Goal: Information Seeking & Learning: Learn about a topic

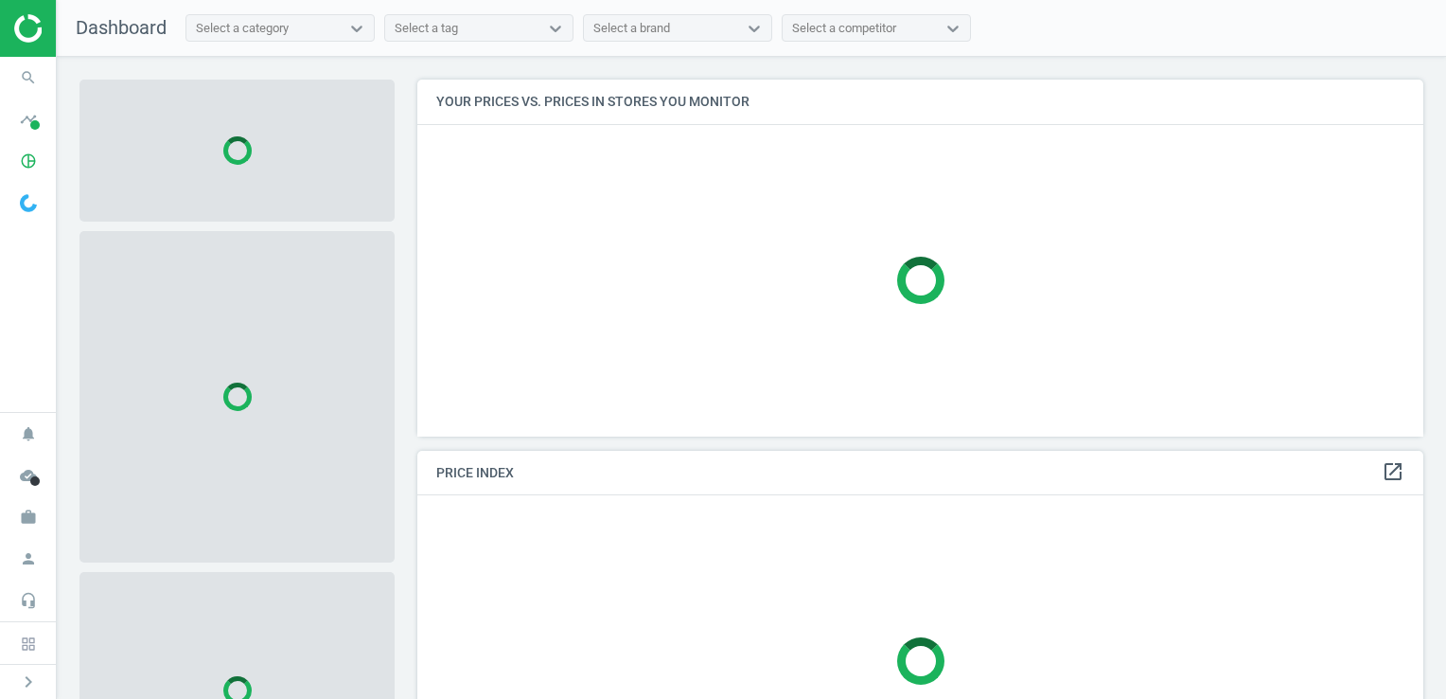
scroll to position [385, 1020]
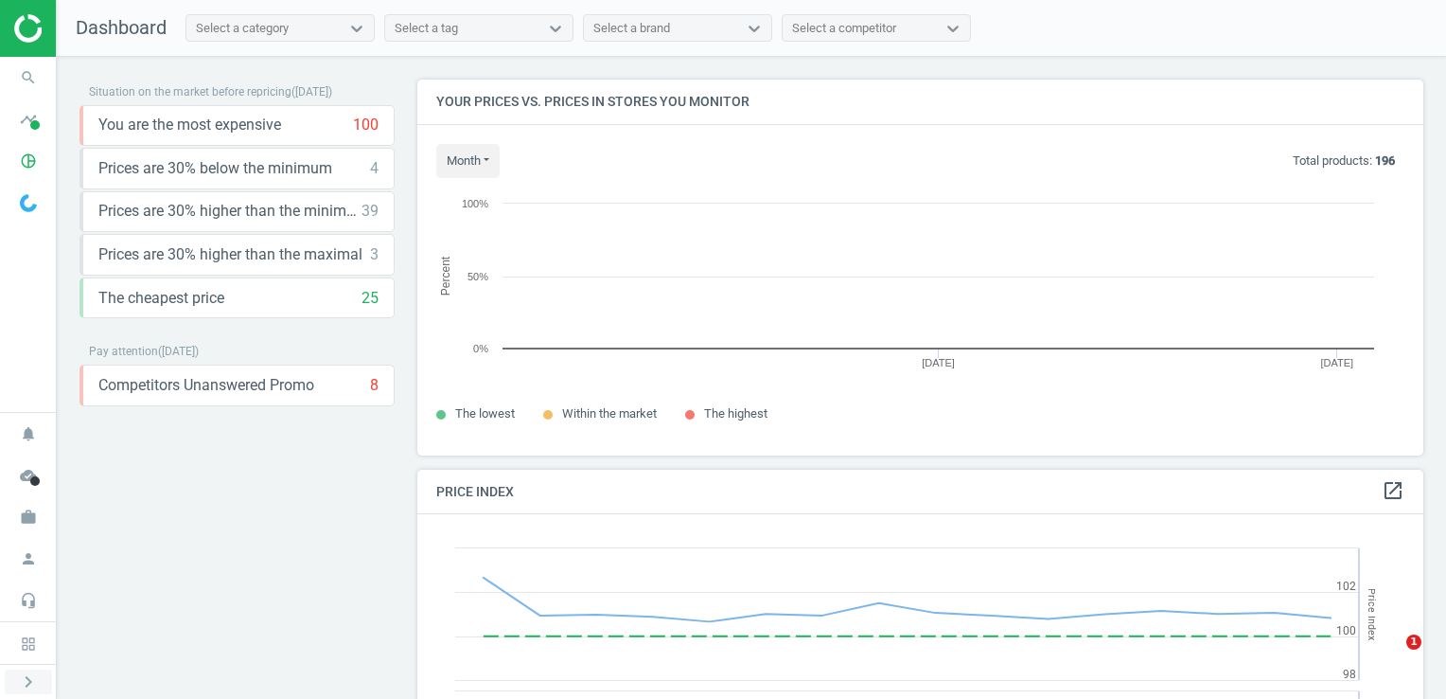
click at [30, 680] on icon "chevron_right" at bounding box center [28, 681] width 23 height 23
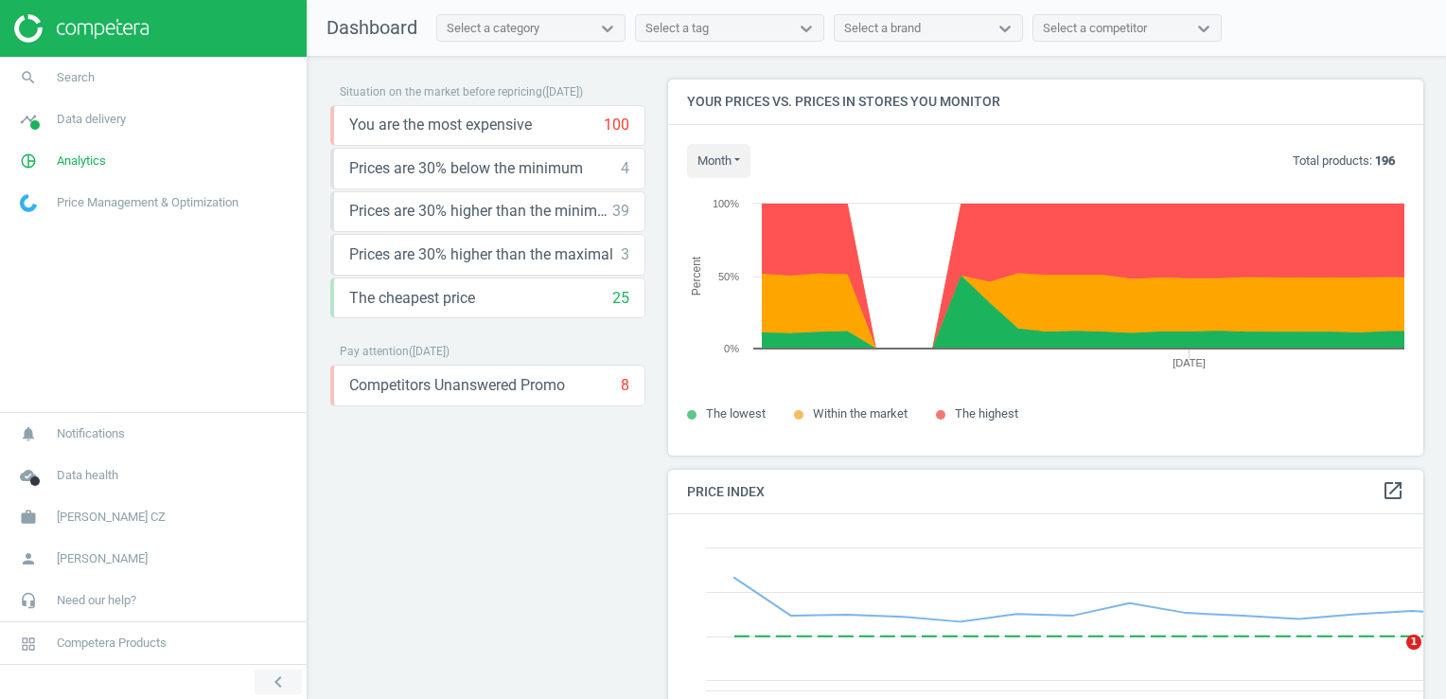
click at [267, 680] on icon "chevron_left" at bounding box center [278, 681] width 23 height 23
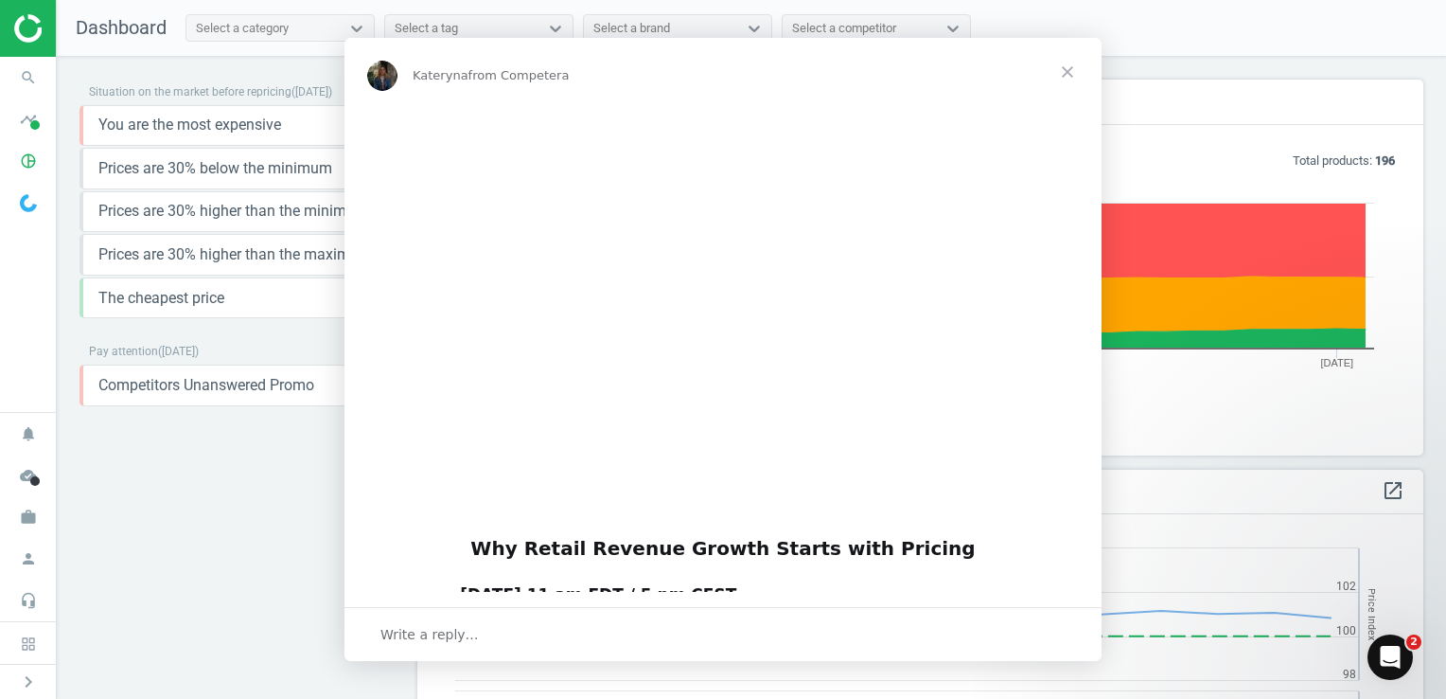
scroll to position [0, 0]
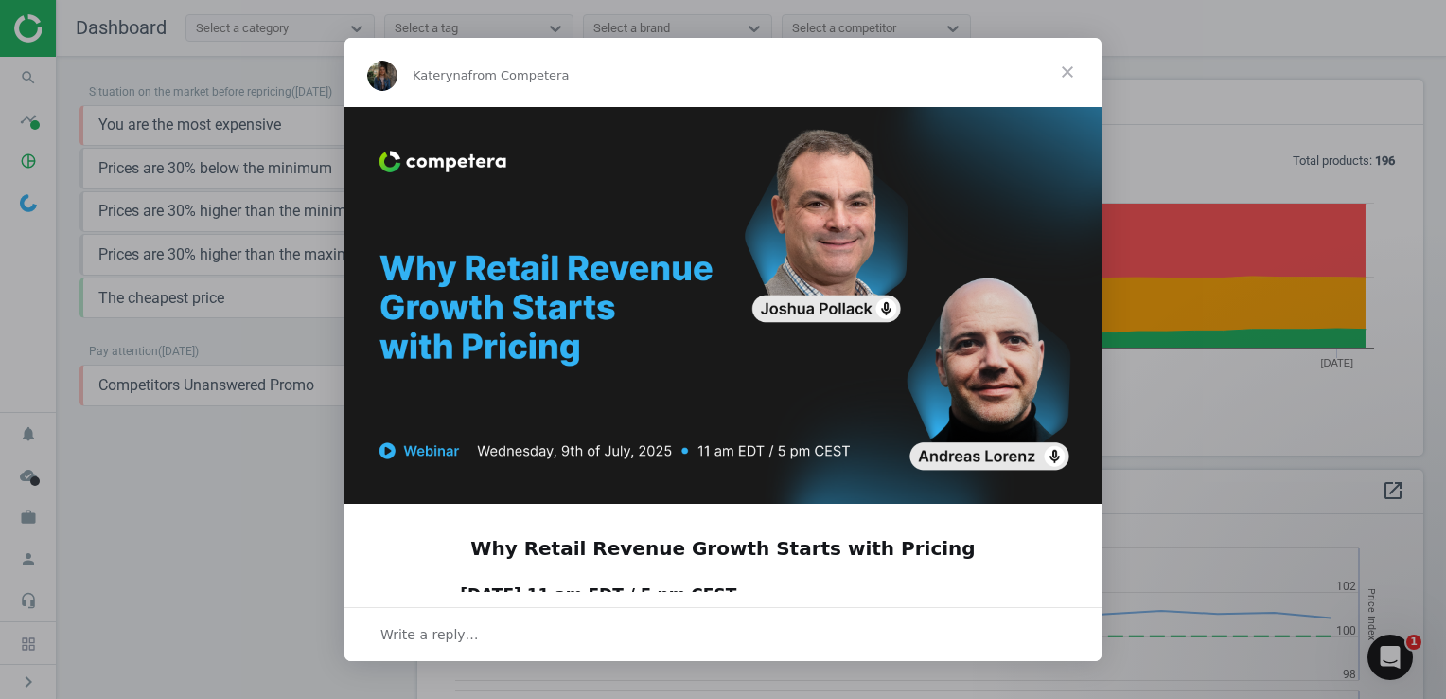
click at [1072, 69] on span "Close" at bounding box center [1068, 72] width 68 height 68
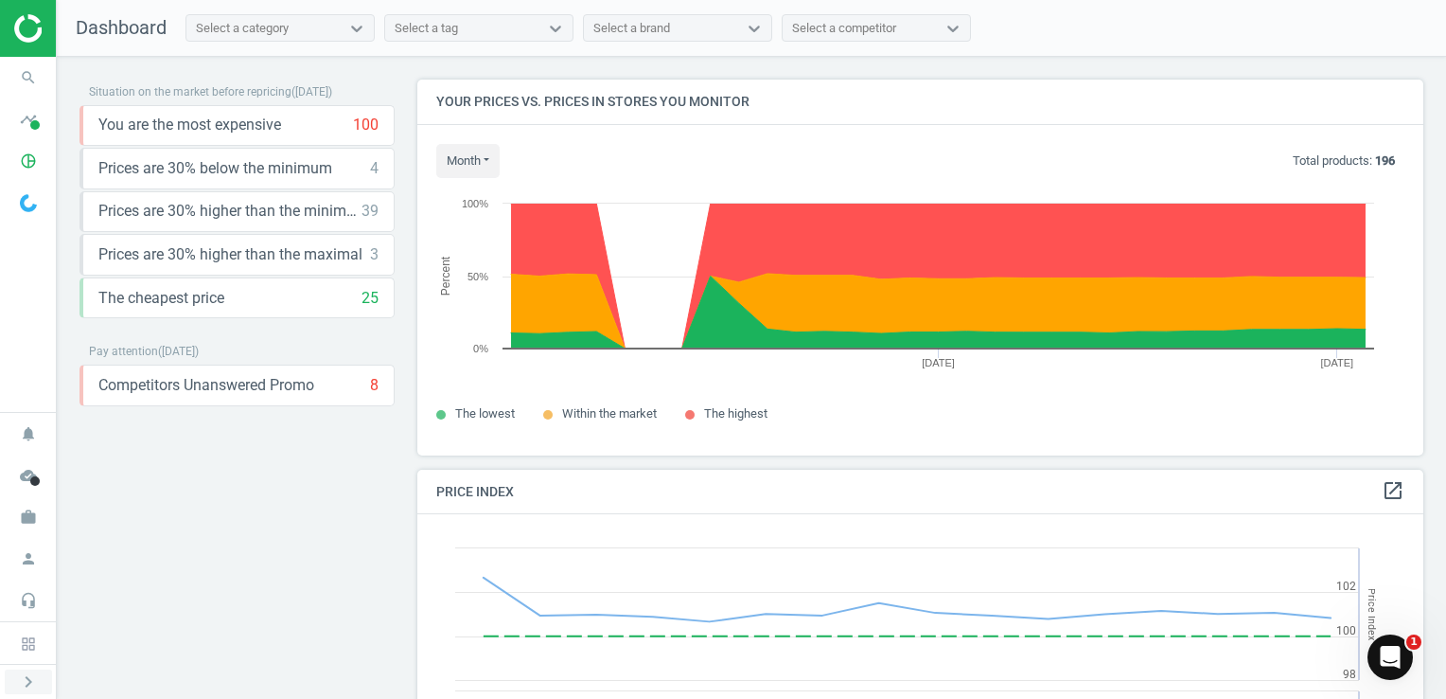
click at [27, 671] on icon "chevron_right" at bounding box center [28, 681] width 23 height 23
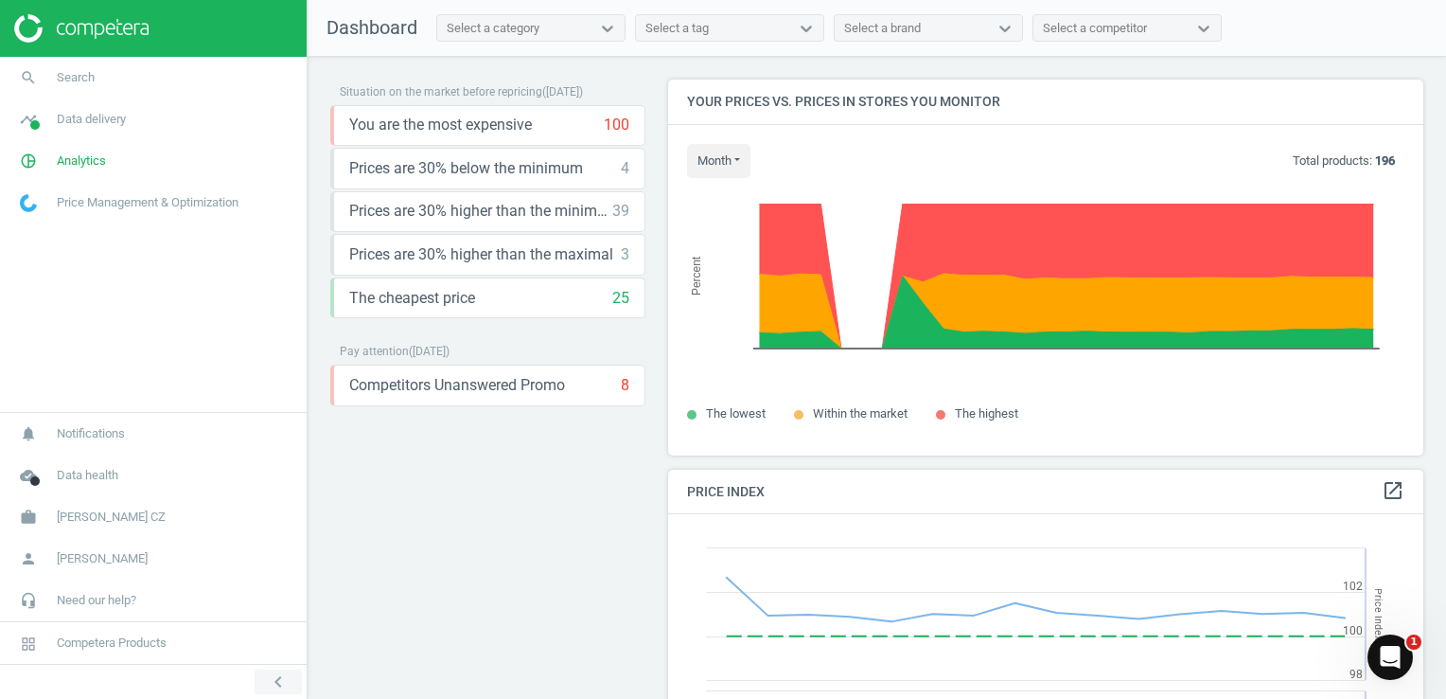
scroll to position [9, 9]
click at [98, 524] on span "Hartmann CZ" at bounding box center [111, 516] width 109 height 17
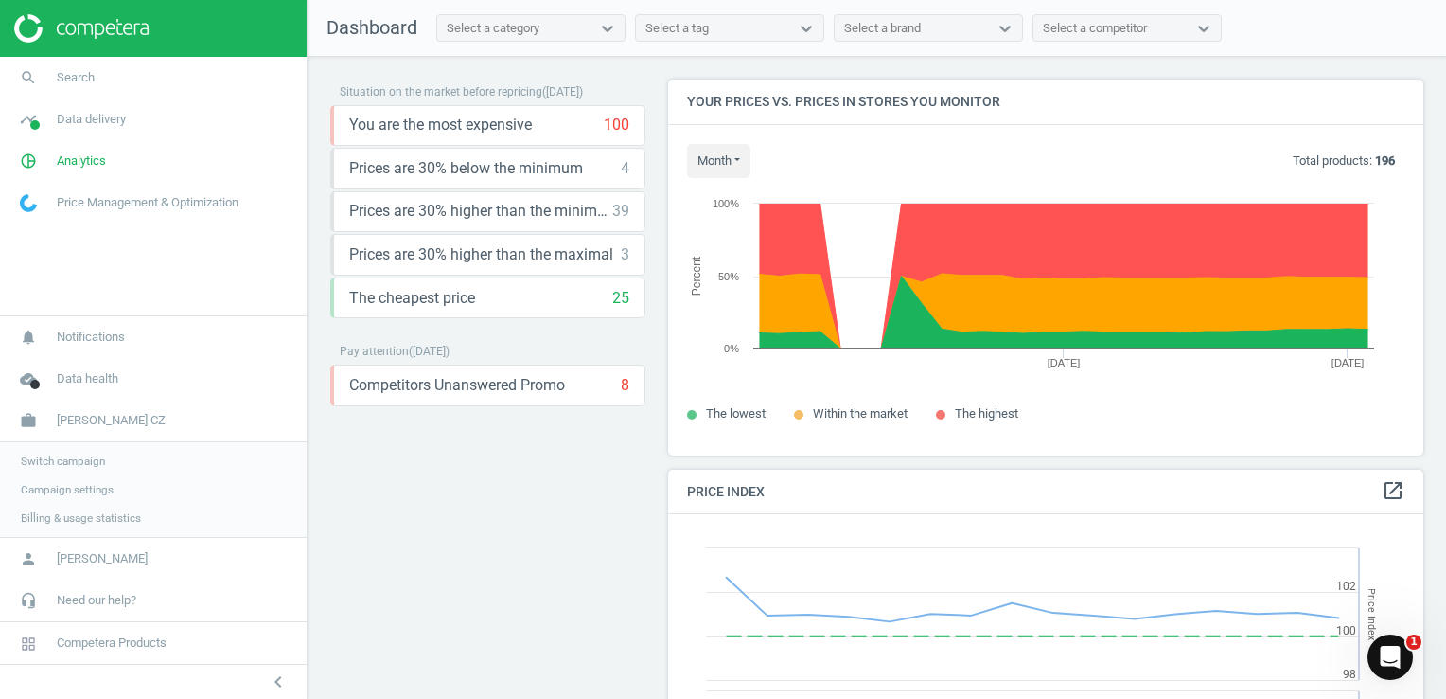
click at [67, 464] on span "Switch campaign" at bounding box center [63, 460] width 84 height 15
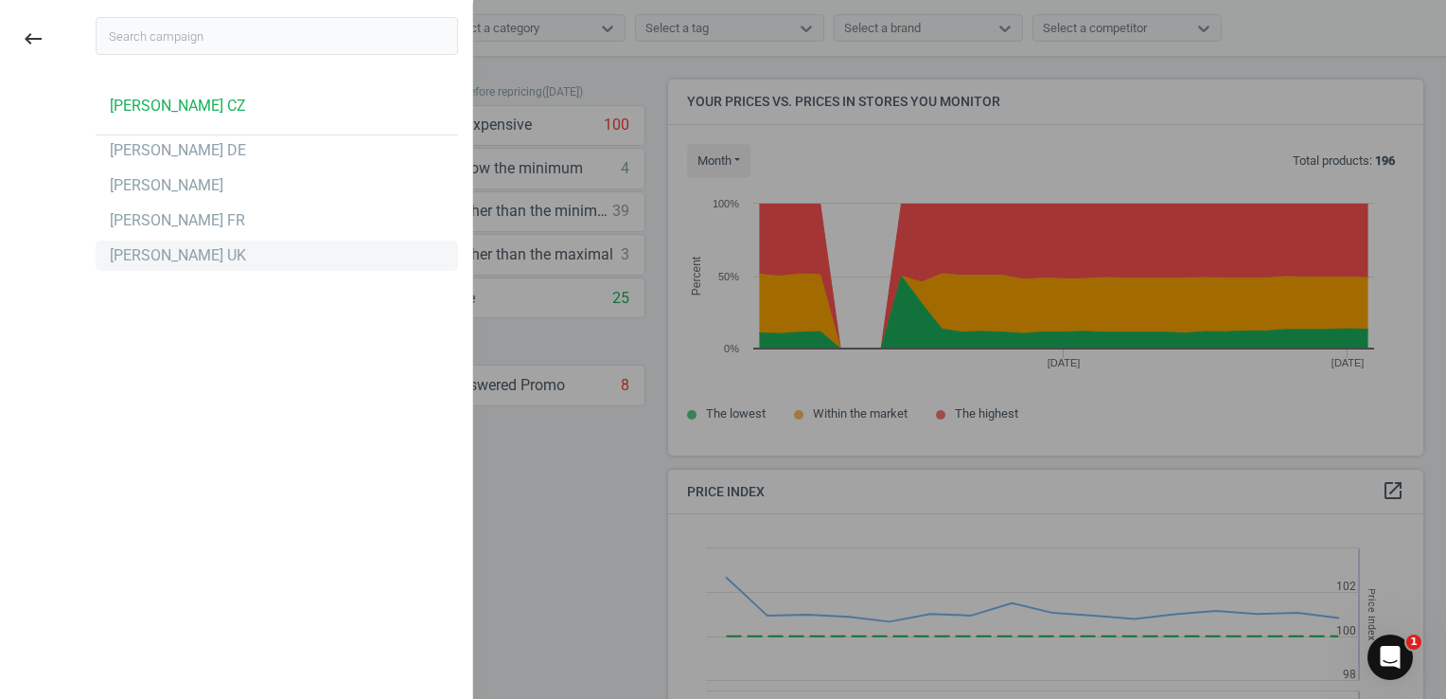
click at [195, 260] on div "[PERSON_NAME] UK" at bounding box center [178, 255] width 136 height 21
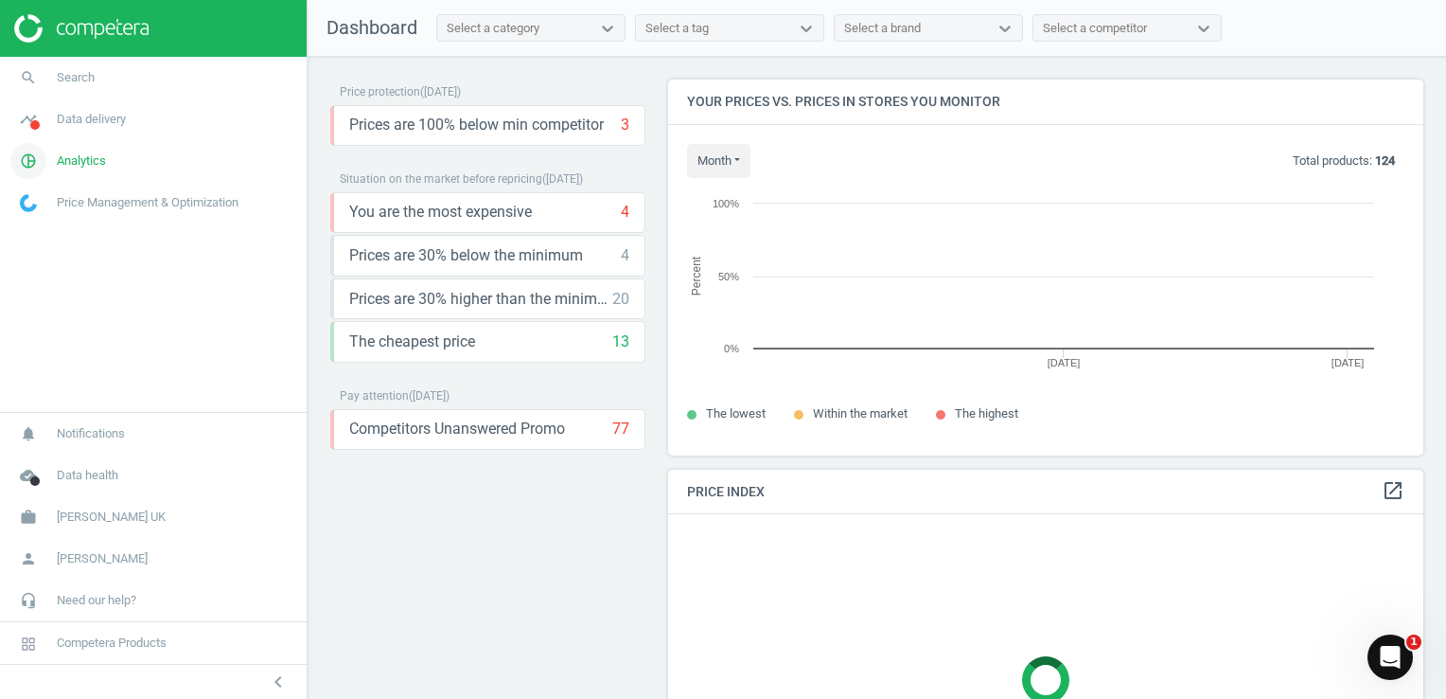
scroll to position [404, 771]
click at [90, 152] on span "Analytics" at bounding box center [81, 160] width 49 height 17
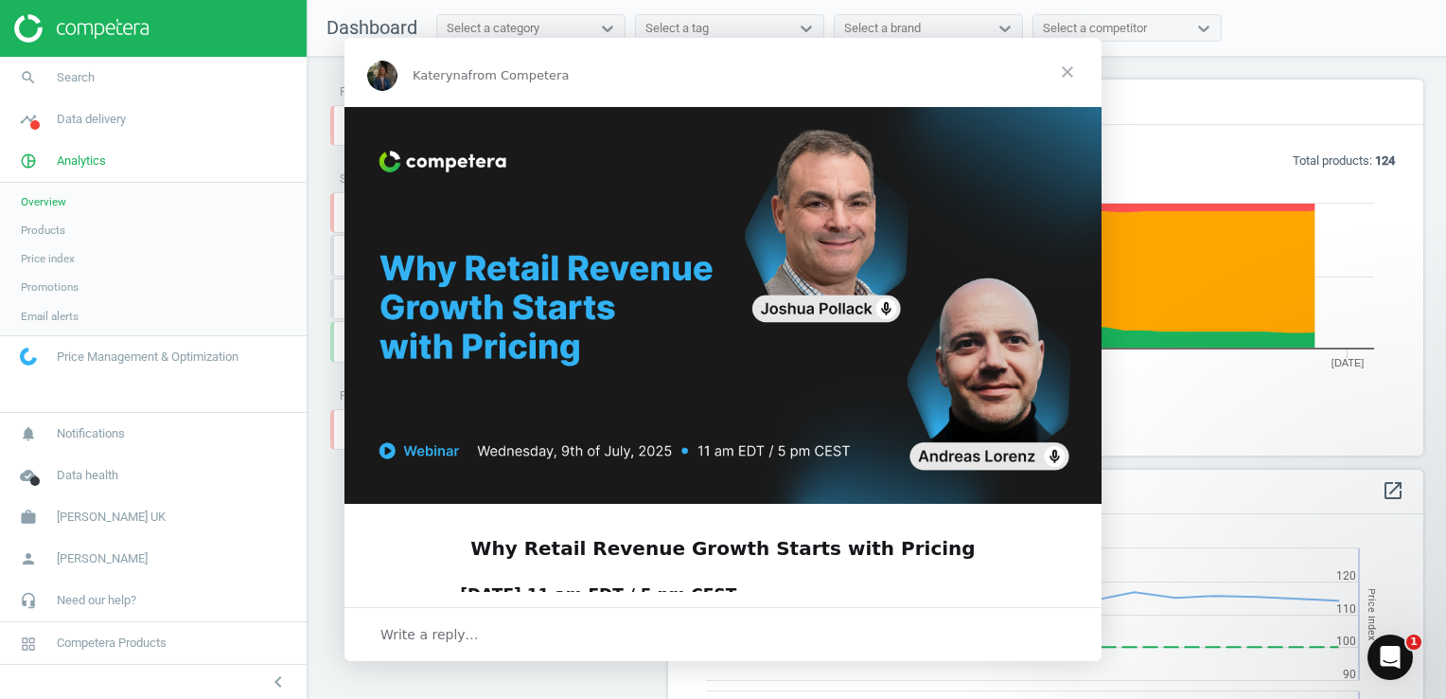
scroll to position [0, 0]
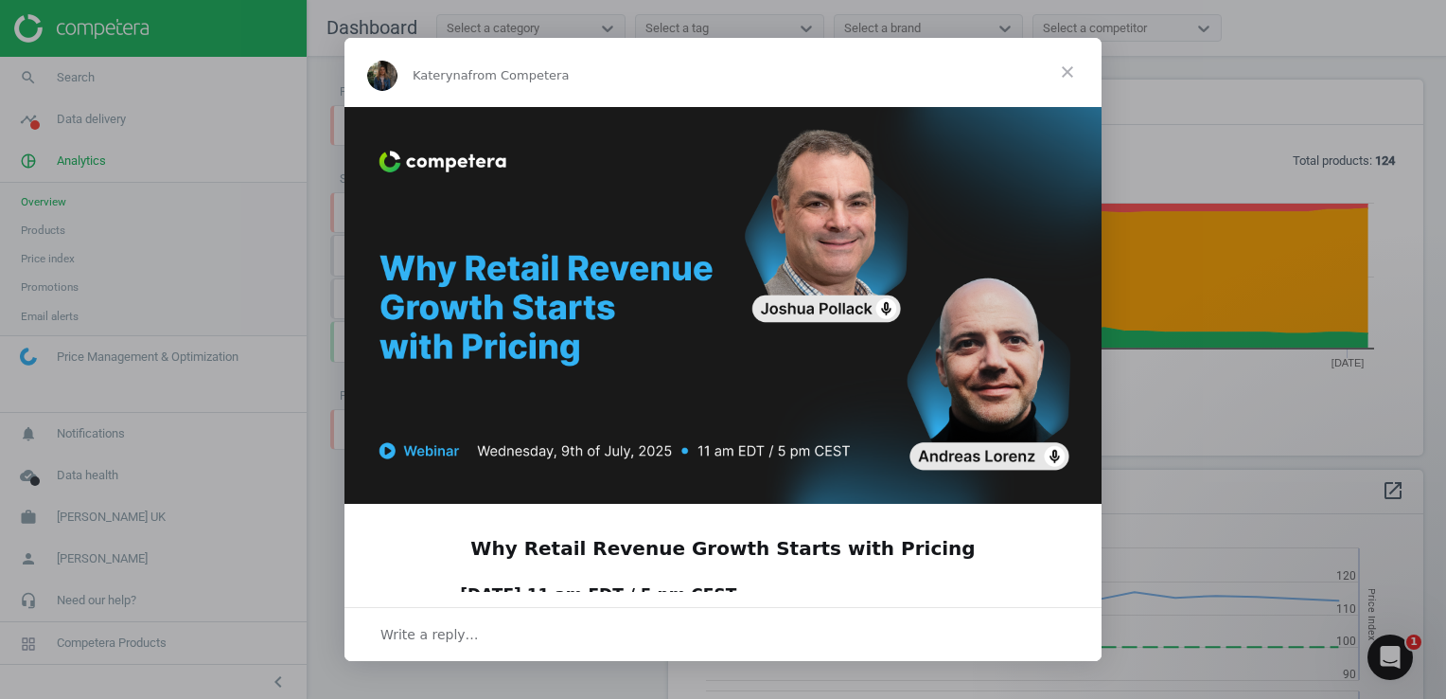
click at [66, 234] on div "Intercom messenger" at bounding box center [723, 349] width 1446 height 699
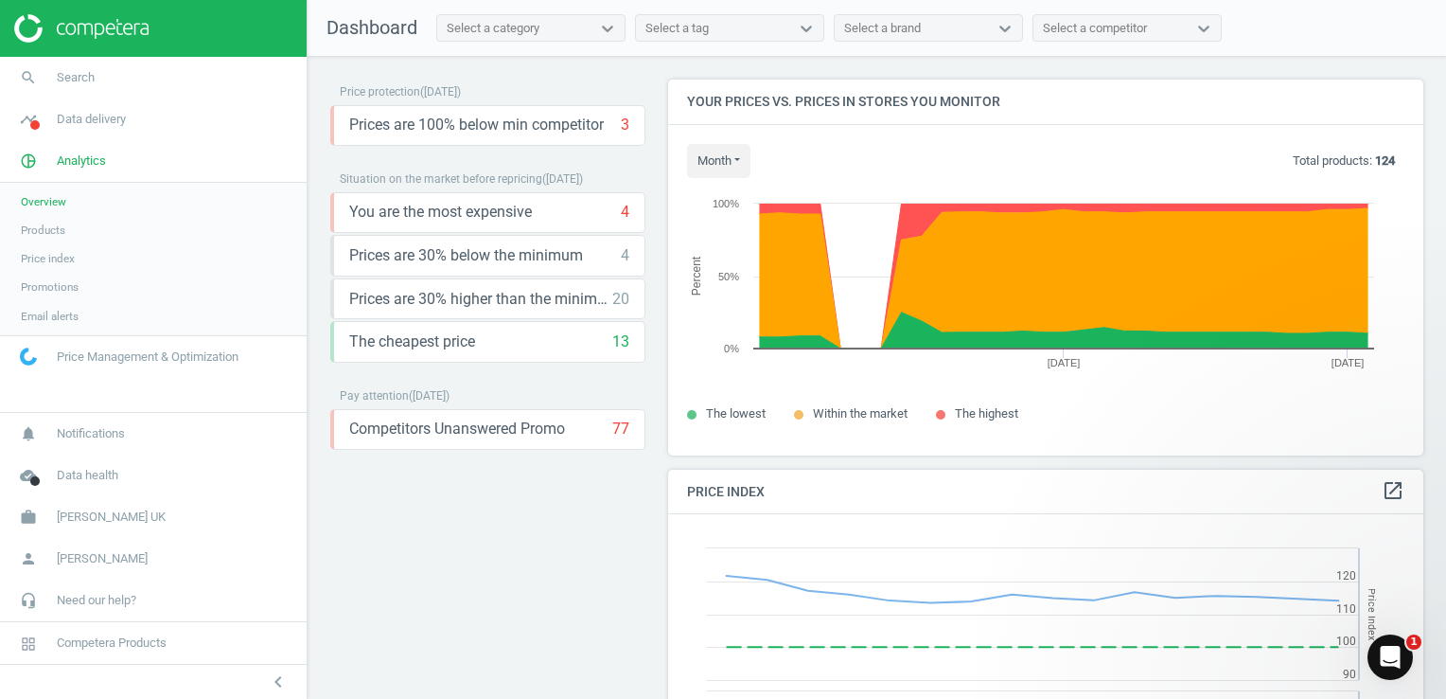
click at [61, 233] on span "Products" at bounding box center [43, 229] width 44 height 15
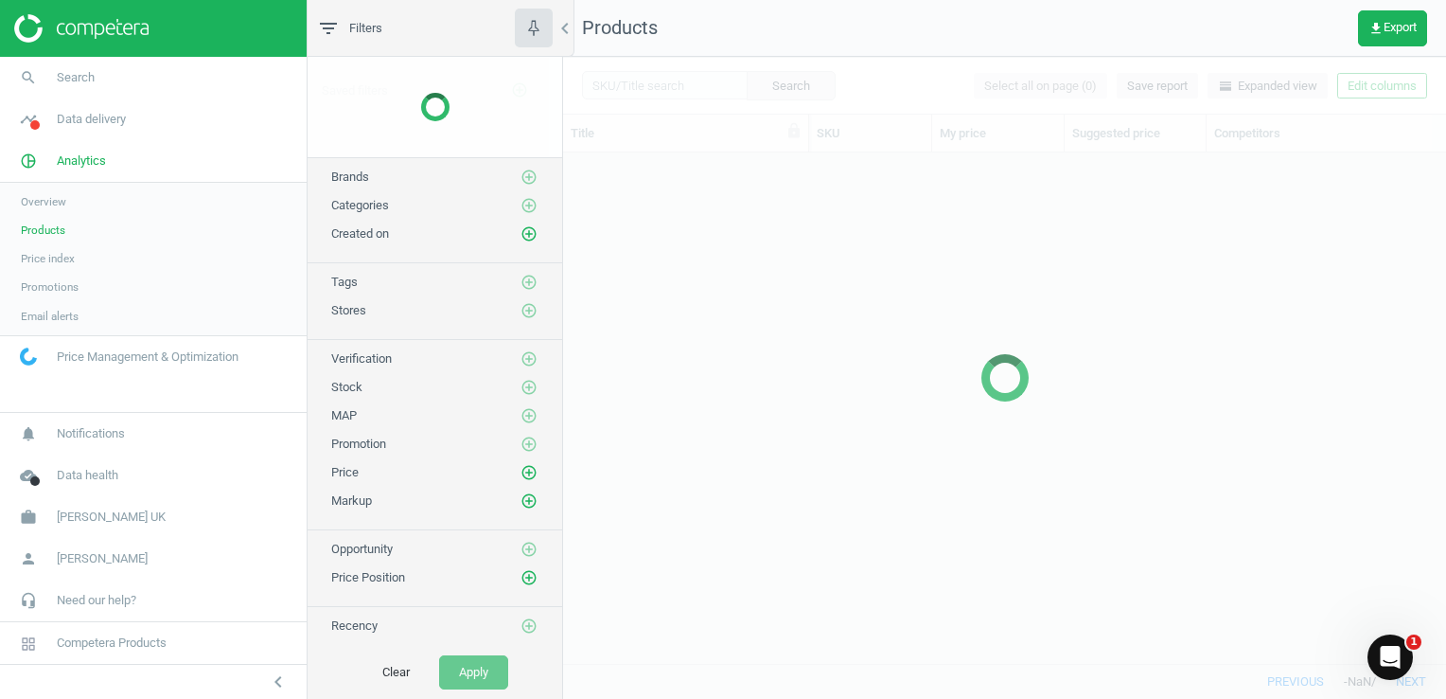
scroll to position [483, 869]
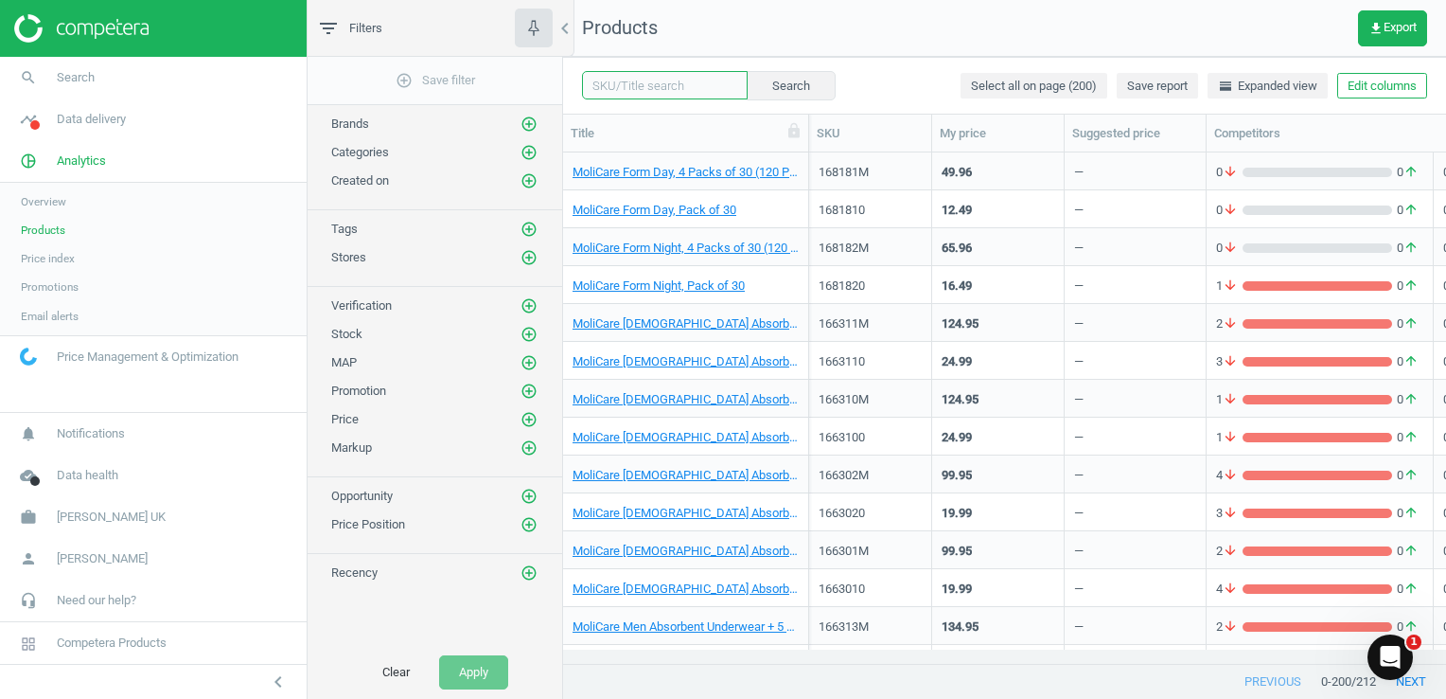
click at [625, 90] on input "text" at bounding box center [665, 85] width 166 height 28
type input "mobile"
click at [787, 93] on button "Search" at bounding box center [790, 85] width 89 height 28
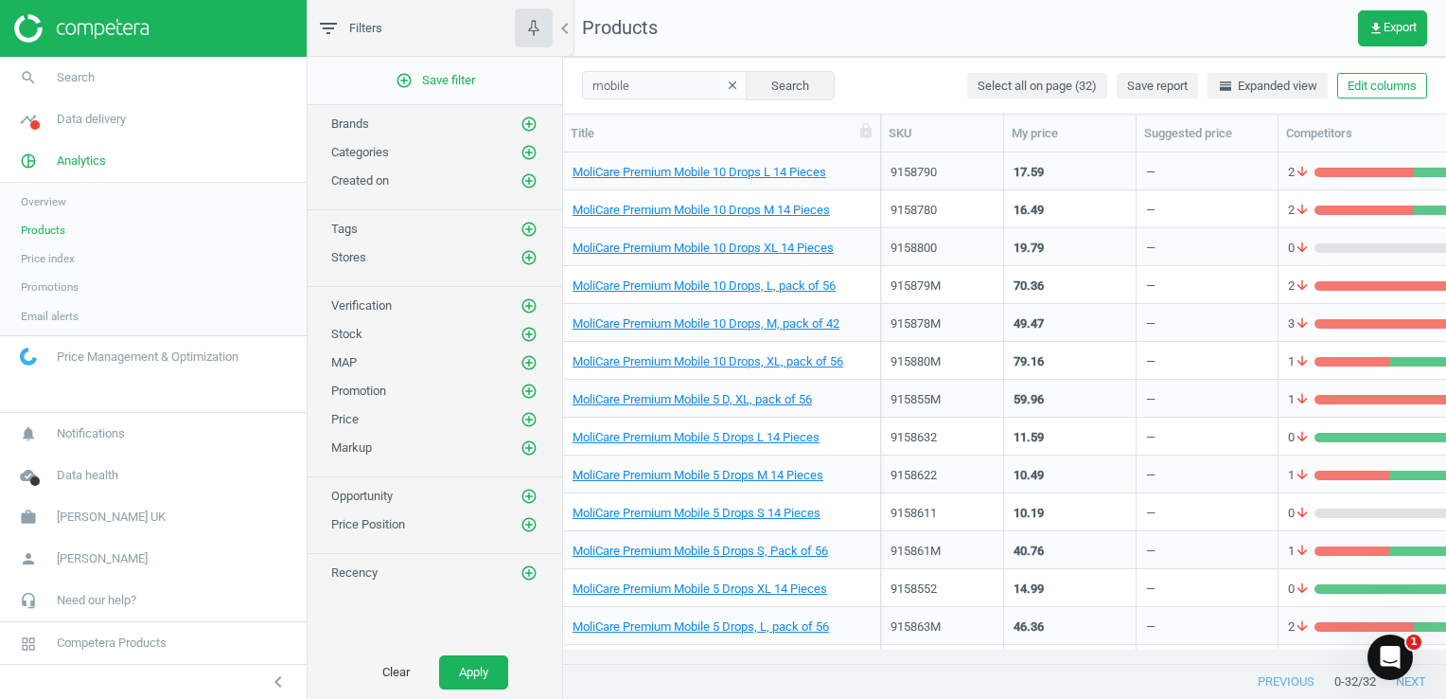
drag, startPoint x: 809, startPoint y: 140, endPoint x: 881, endPoint y: 157, distance: 73.9
click at [881, 157] on div "Title SKU My price Suggested price Competitors Similar products Stock Promo pha…" at bounding box center [1004, 390] width 883 height 550
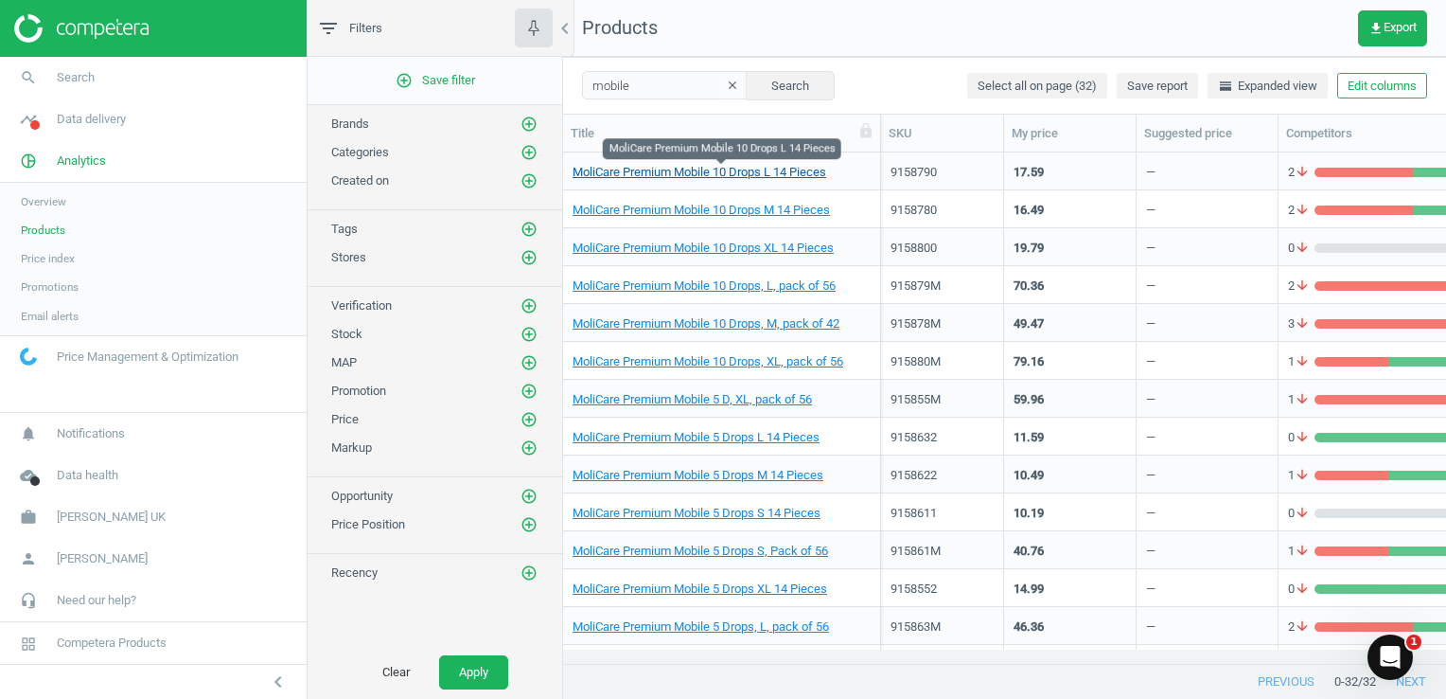
click at [774, 174] on link "MoliCare Premium Mobile 10 Drops L 14 Pieces" at bounding box center [700, 172] width 254 height 17
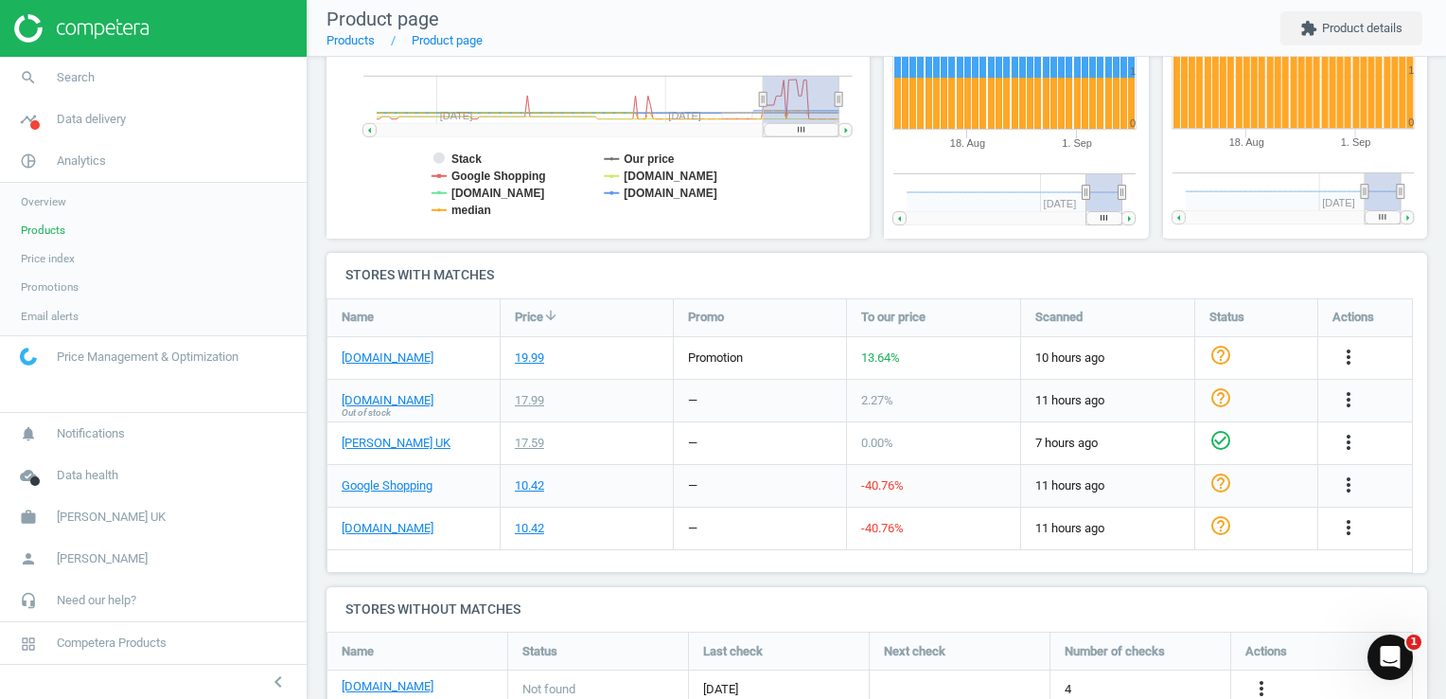
scroll to position [379, 0]
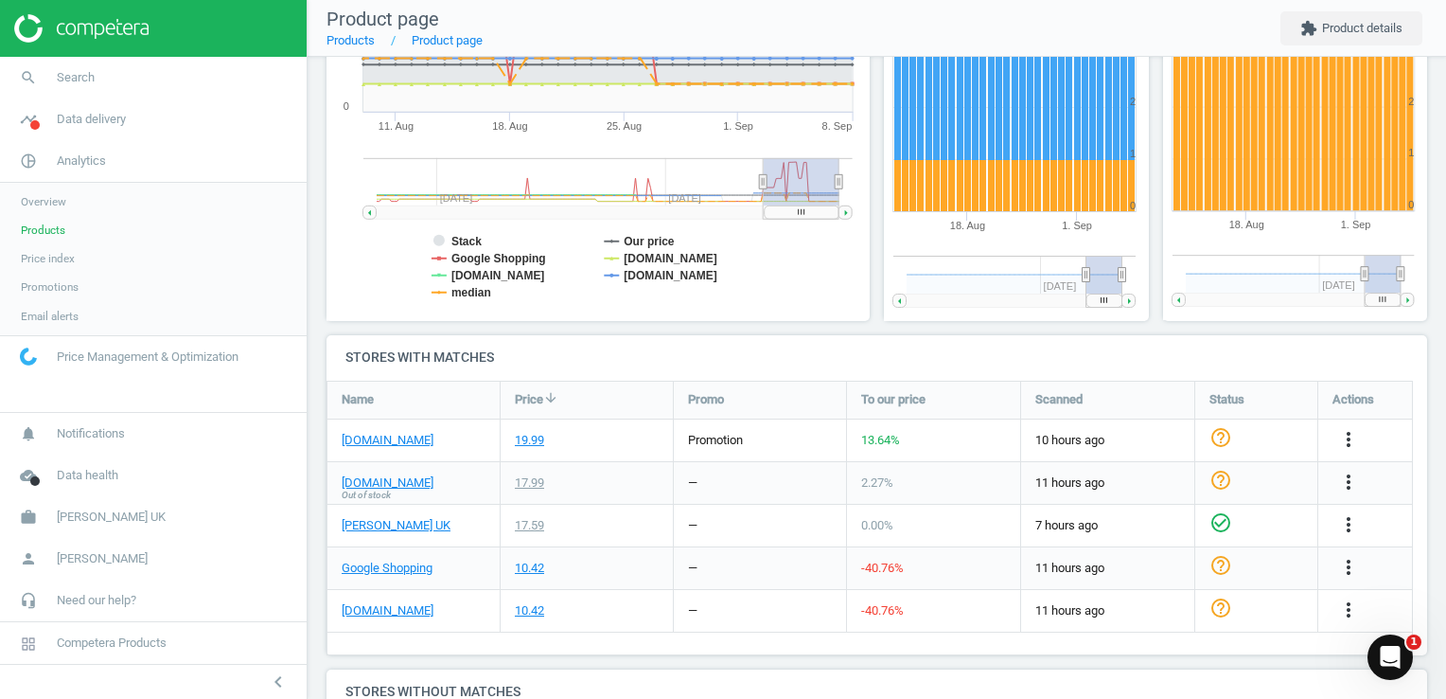
click at [867, 323] on div "Price history Created with Highstock 6.2.0 Stack Our price Google Shopping [DOM…" at bounding box center [599, 116] width 558 height 438
click at [428, 615] on link "[DOMAIN_NAME]" at bounding box center [388, 610] width 92 height 17
